Goal: Book appointment/travel/reservation

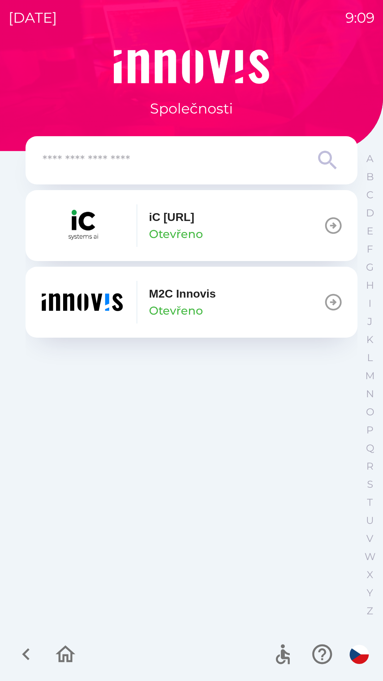
click at [194, 302] on p "M2C Innovis" at bounding box center [182, 293] width 67 height 17
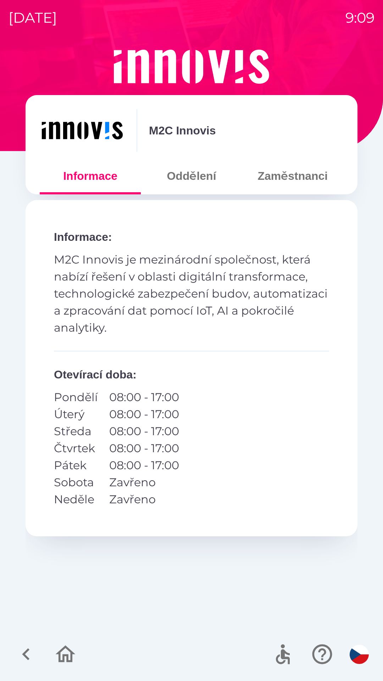
click at [286, 178] on button "Zaměstnanci" at bounding box center [292, 176] width 101 height 26
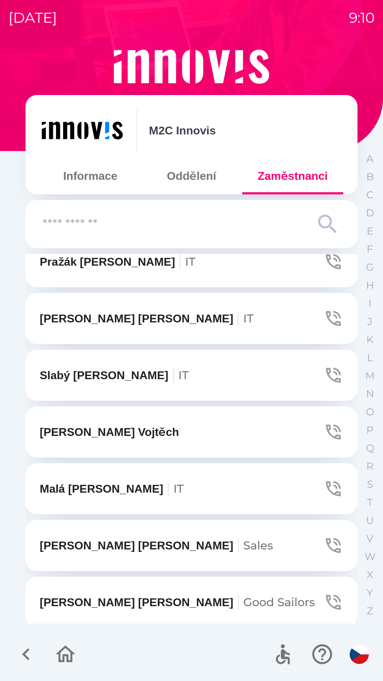
scroll to position [1110, 0]
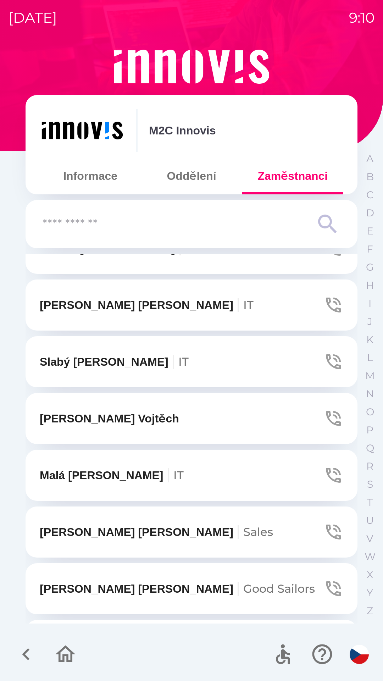
click at [94, 472] on p "Malá [PERSON_NAME] IT" at bounding box center [112, 475] width 144 height 17
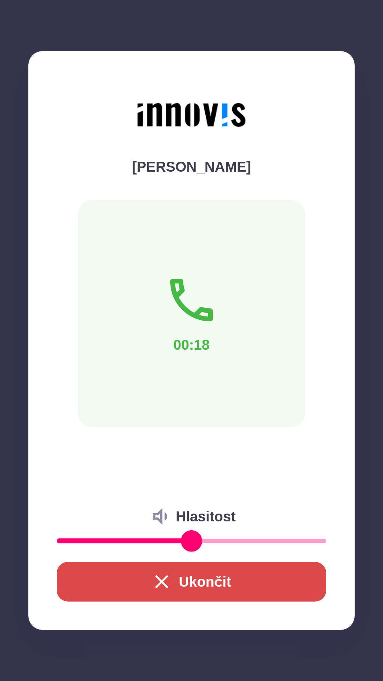
click at [171, 584] on icon "button" at bounding box center [161, 581] width 23 height 23
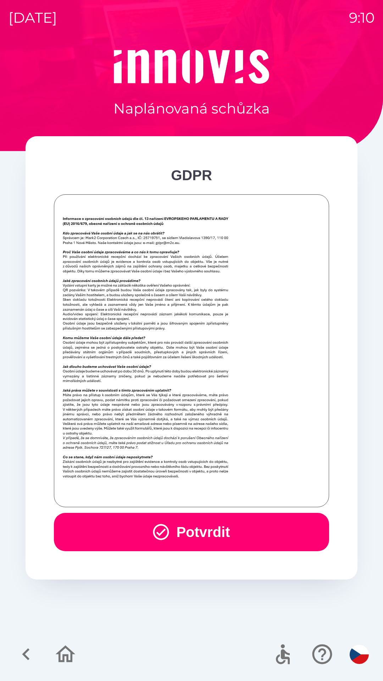
click at [170, 534] on button "Potvrdit" at bounding box center [191, 532] width 275 height 38
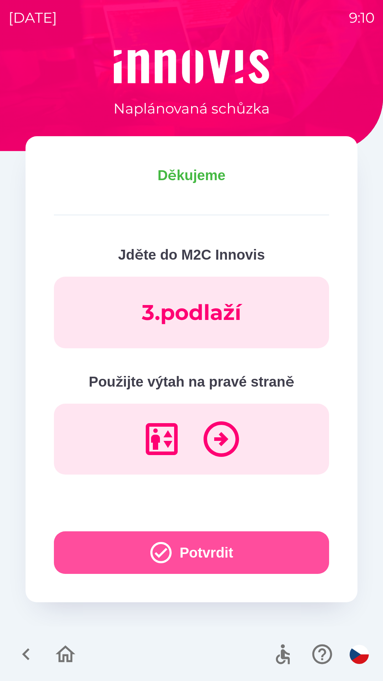
click at [208, 550] on button "Potvrdit" at bounding box center [191, 552] width 275 height 43
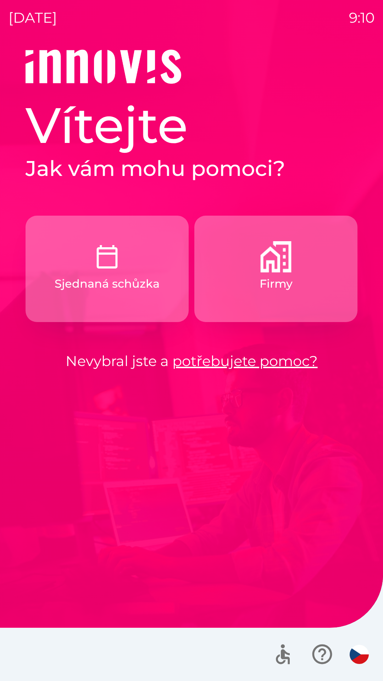
click at [278, 268] on img "button" at bounding box center [275, 256] width 31 height 31
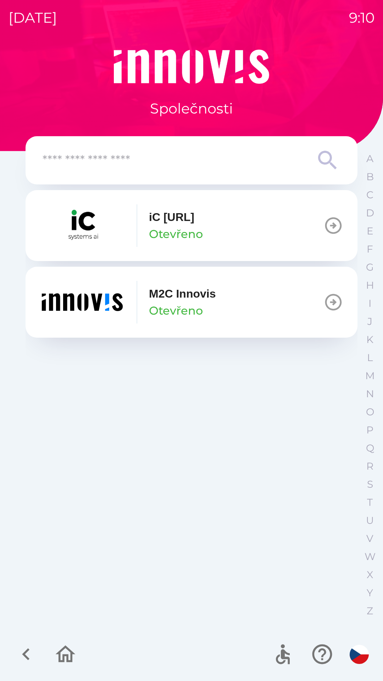
click at [225, 299] on button "M2C Innovis Otevřeno" at bounding box center [192, 302] width 332 height 71
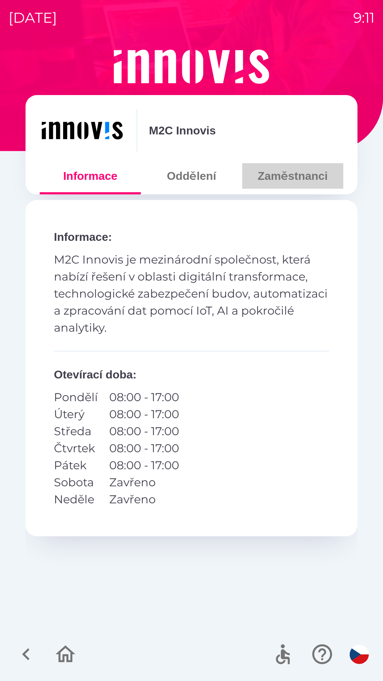
click at [285, 175] on button "Zaměstnanci" at bounding box center [292, 176] width 101 height 26
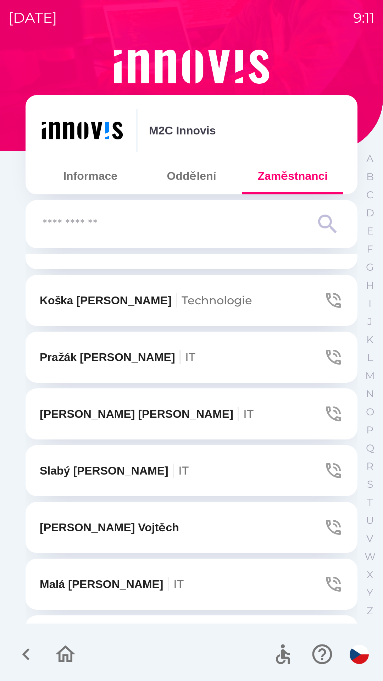
scroll to position [1157, 0]
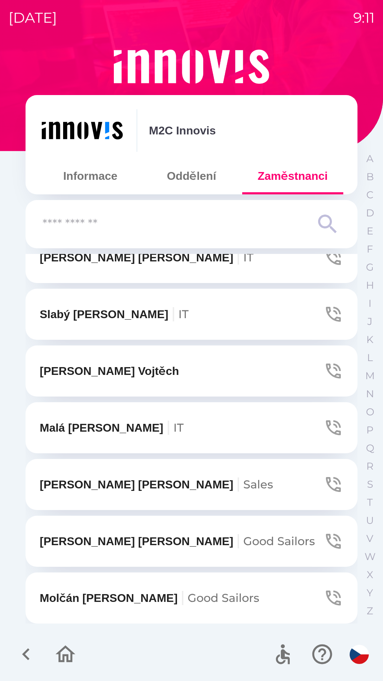
click at [132, 423] on button "Malá [PERSON_NAME] IT" at bounding box center [192, 427] width 332 height 51
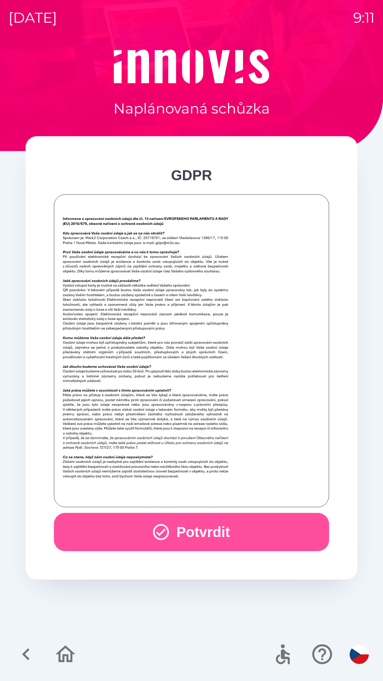
click at [246, 533] on button "Potvrdit" at bounding box center [191, 532] width 275 height 38
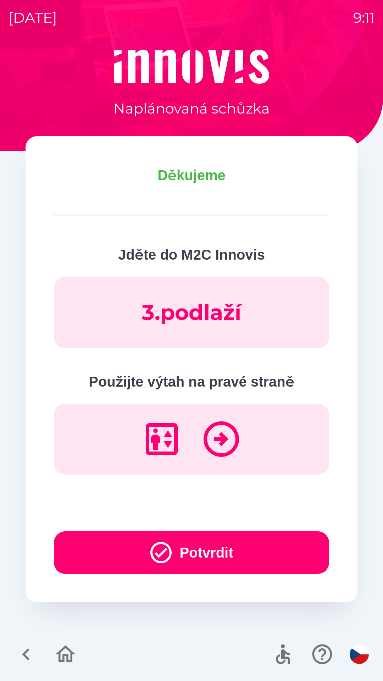
click at [243, 550] on button "Potvrdit" at bounding box center [191, 552] width 275 height 43
